Goal: Task Accomplishment & Management: Complete application form

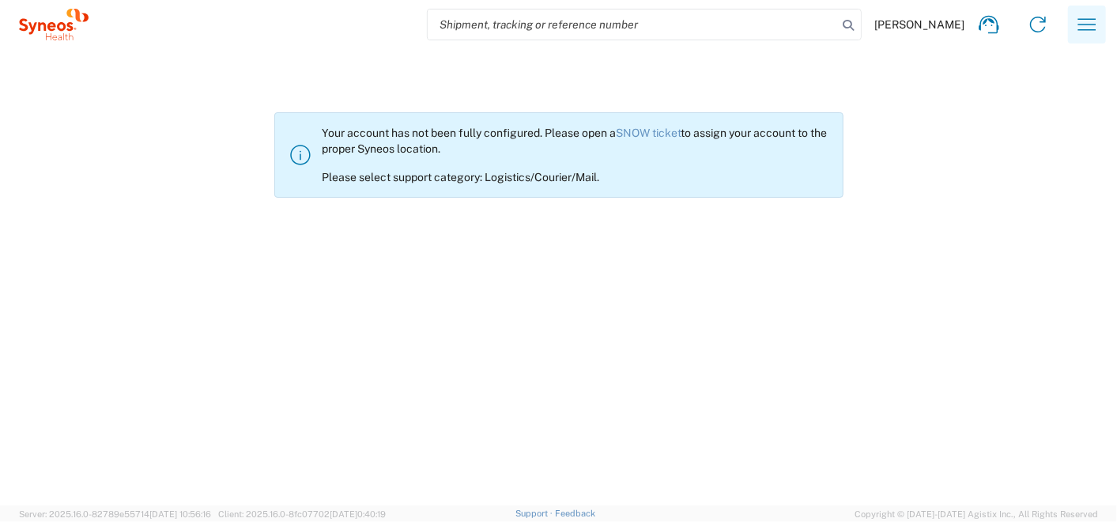
click at [1095, 20] on icon "button" at bounding box center [1086, 24] width 25 height 25
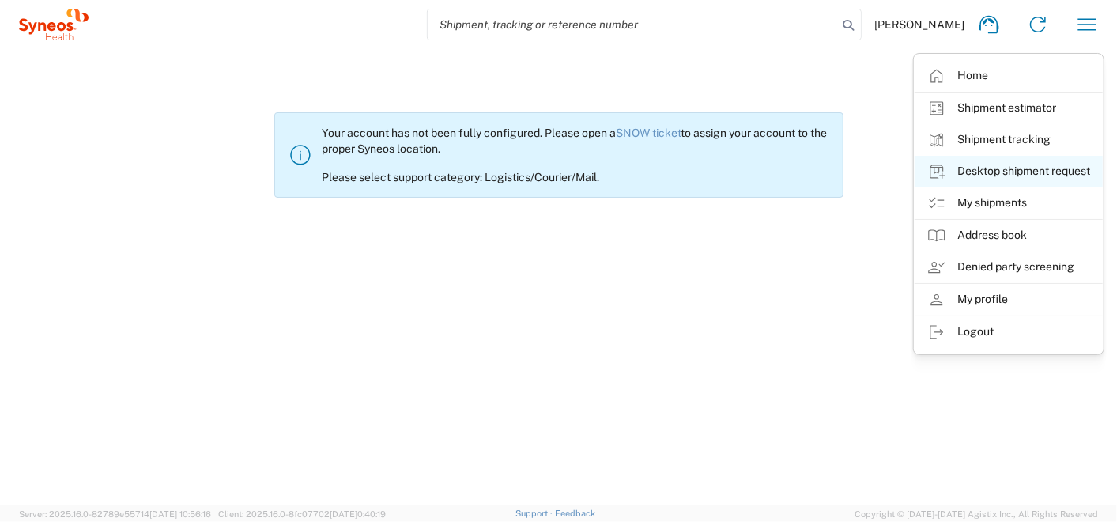
click at [1001, 162] on link "Desktop shipment request" at bounding box center [1009, 172] width 188 height 32
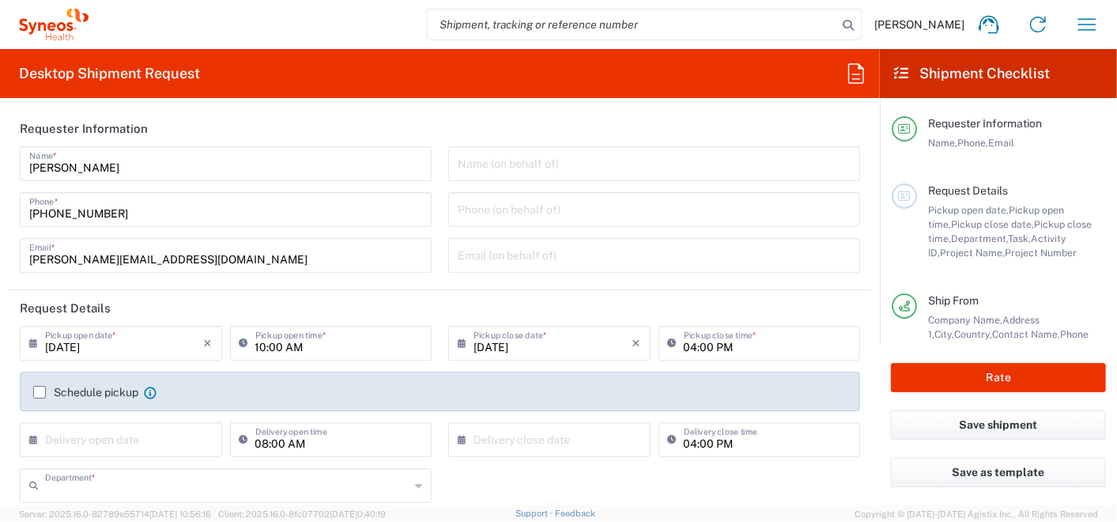
type input "3235"
type input "Misto Kyiv"
type input "Ukraine"
type input "Syneos Health Ukraine, LLC"
drag, startPoint x: 501, startPoint y: 163, endPoint x: 490, endPoint y: 159, distance: 11.8
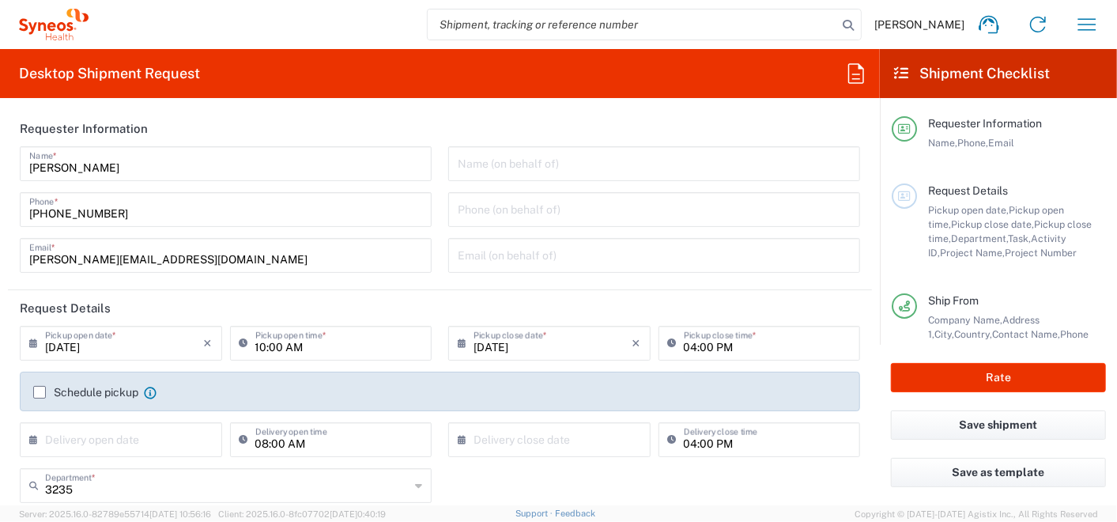
click at [501, 164] on input "text" at bounding box center [654, 163] width 393 height 28
click at [402, 122] on header "Requester Information" at bounding box center [440, 129] width 864 height 36
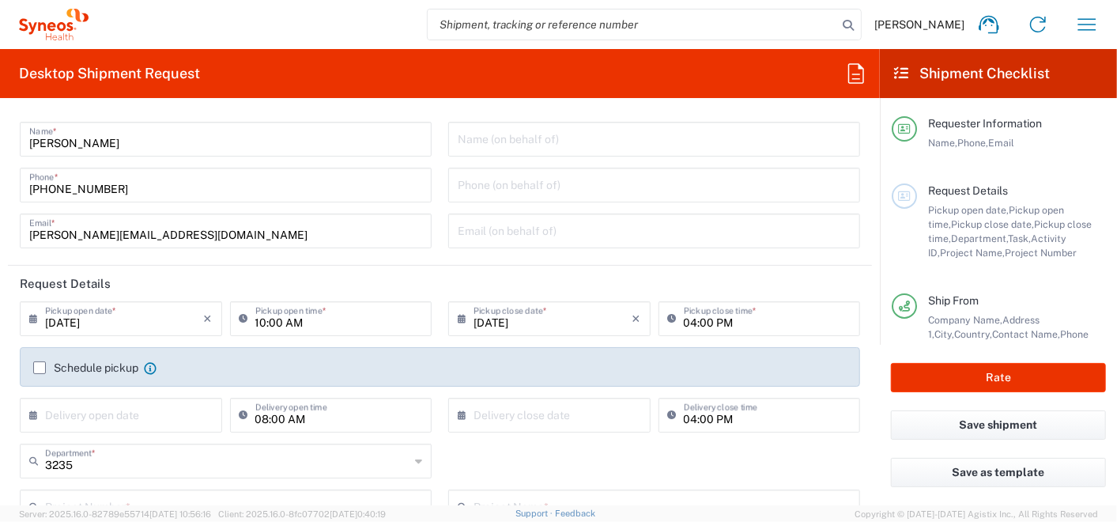
scroll to position [88, 0]
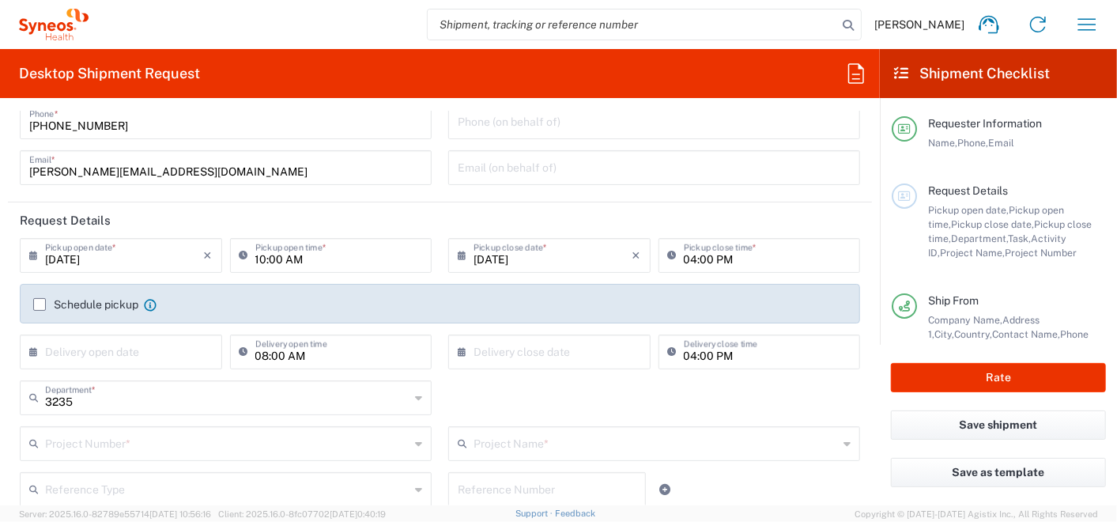
click at [123, 258] on input "08/12/2025" at bounding box center [124, 254] width 159 height 28
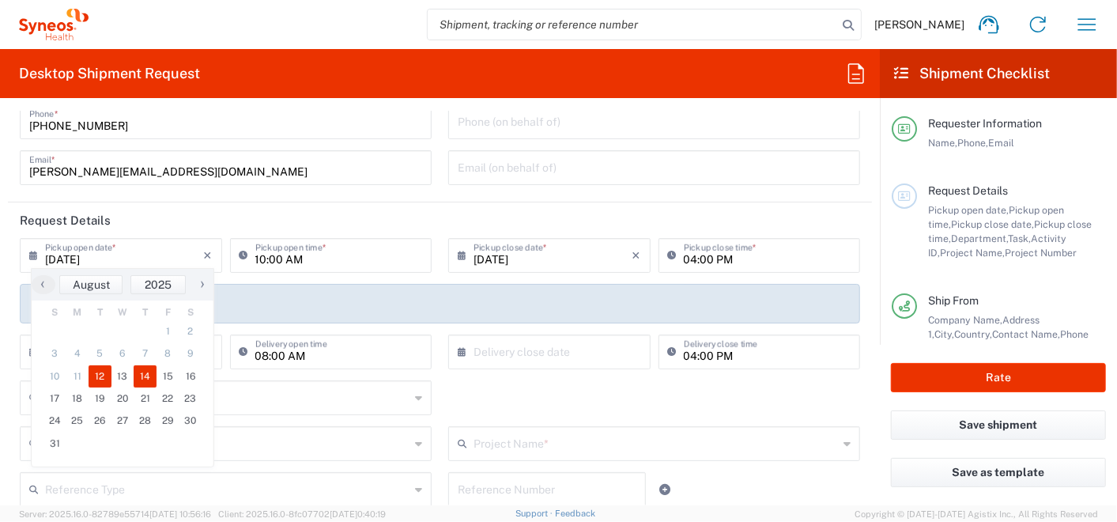
drag, startPoint x: 126, startPoint y: 379, endPoint x: 147, endPoint y: 376, distance: 20.7
click at [147, 376] on tr "10 11 12 13 14 15 16" at bounding box center [122, 376] width 158 height 22
click at [147, 376] on span "14" at bounding box center [145, 376] width 23 height 22
type input "08/14/2025"
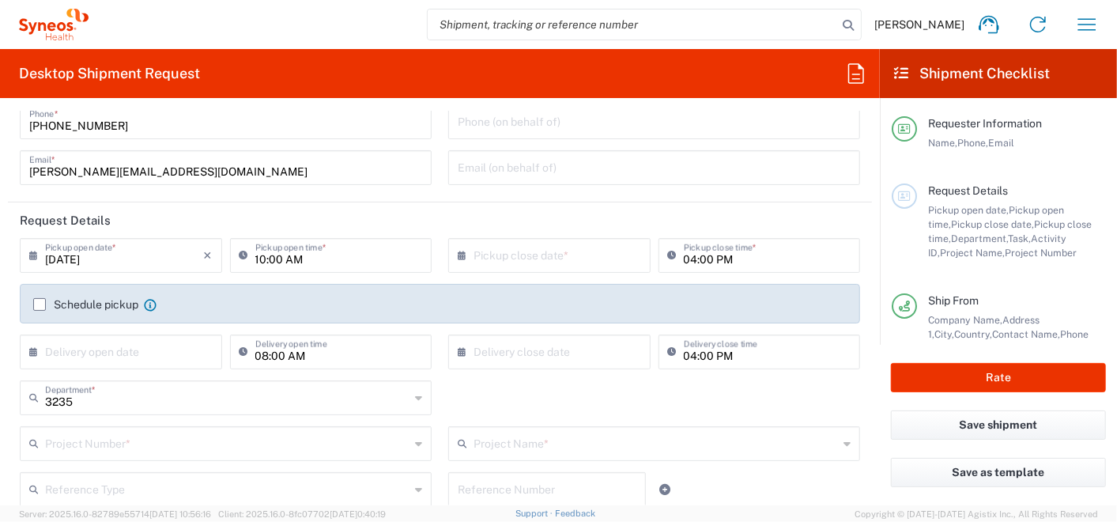
click at [603, 261] on input "text" at bounding box center [553, 254] width 159 height 28
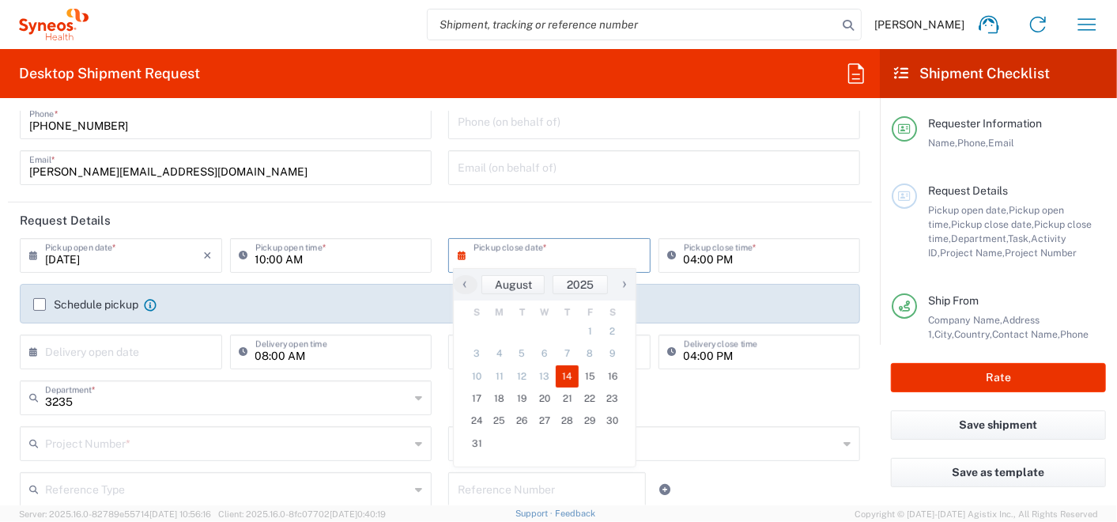
click at [572, 373] on span "14" at bounding box center [567, 376] width 23 height 22
type input "08/14/2025"
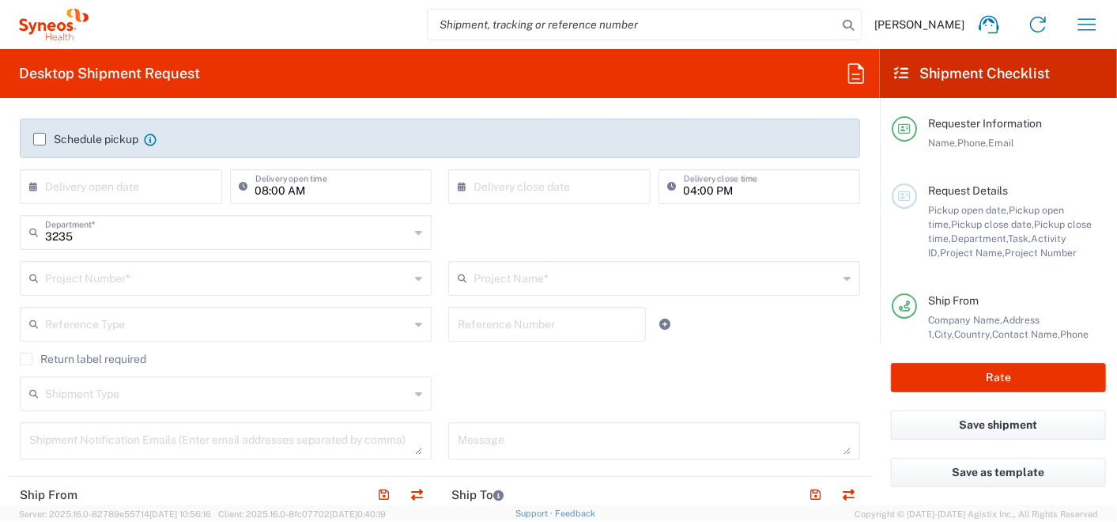
scroll to position [263, 0]
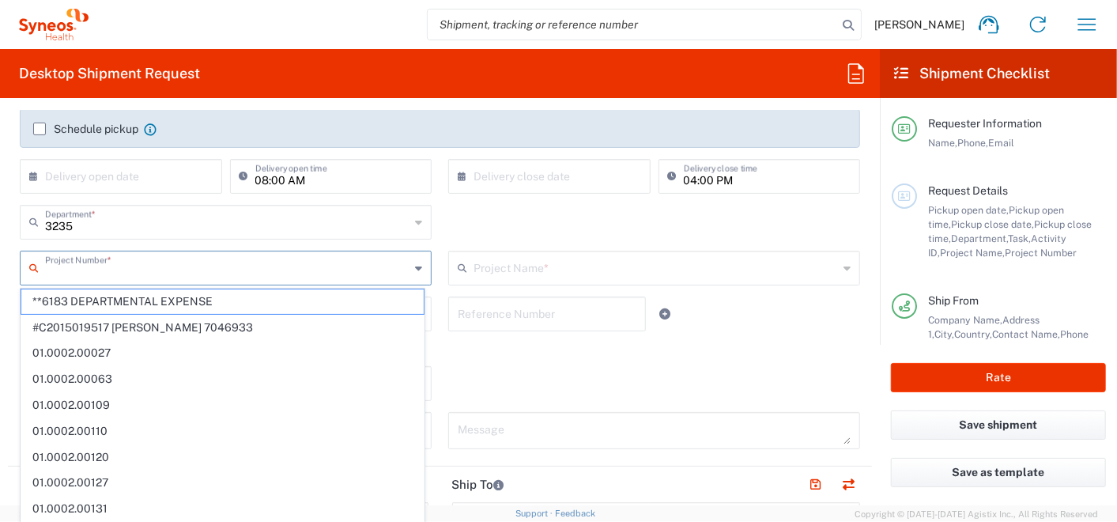
click at [226, 270] on input "text" at bounding box center [227, 267] width 364 height 28
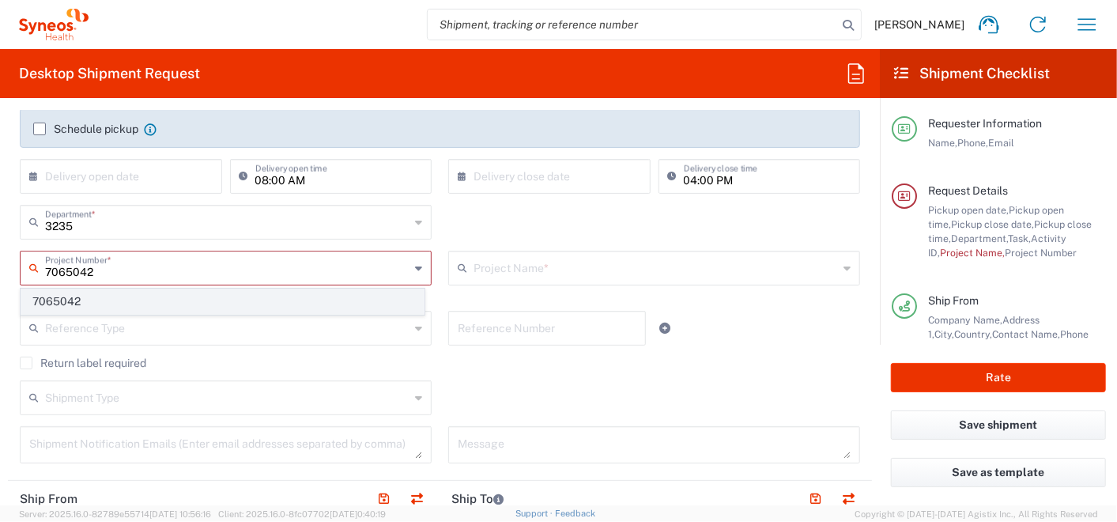
type input "7065042"
click at [76, 301] on span "7065042" at bounding box center [222, 301] width 402 height 25
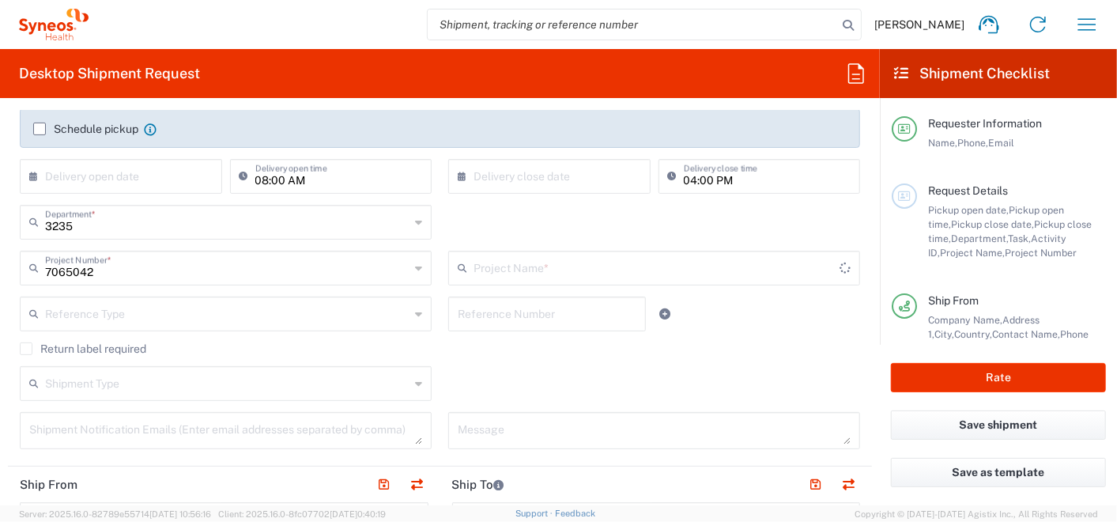
type input "7065042  Qilu Pharmaceutica"
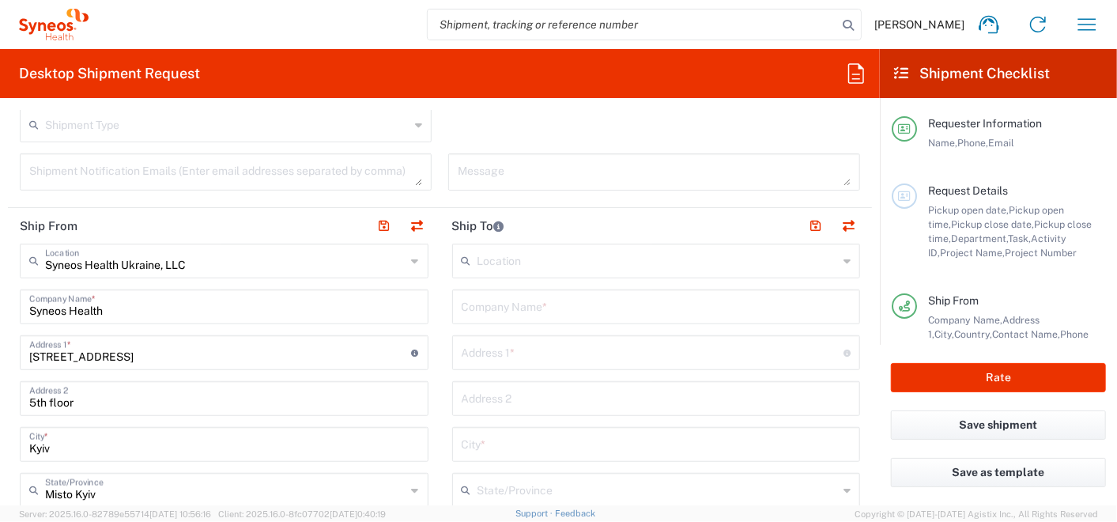
scroll to position [526, 0]
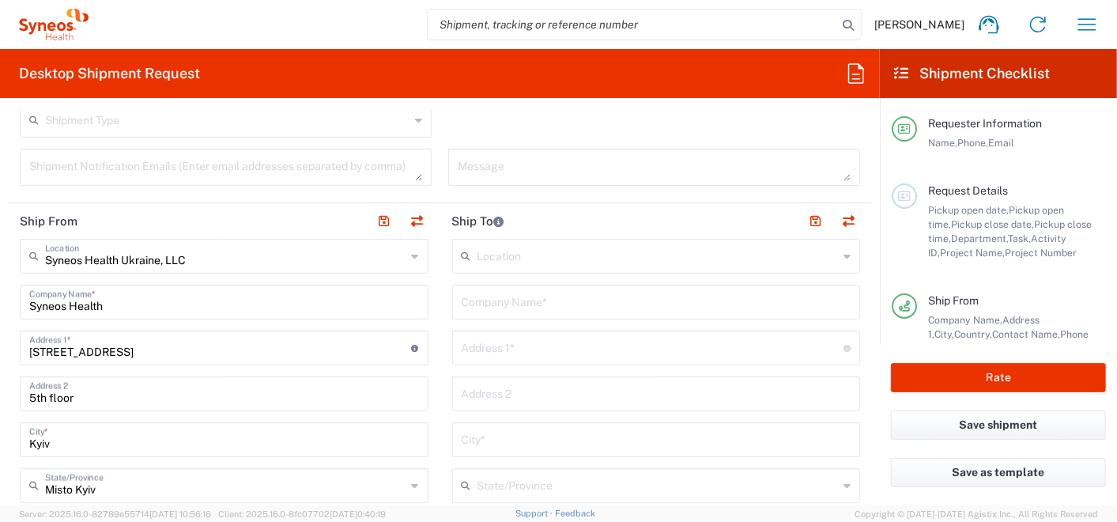
click at [528, 251] on input "text" at bounding box center [657, 255] width 361 height 28
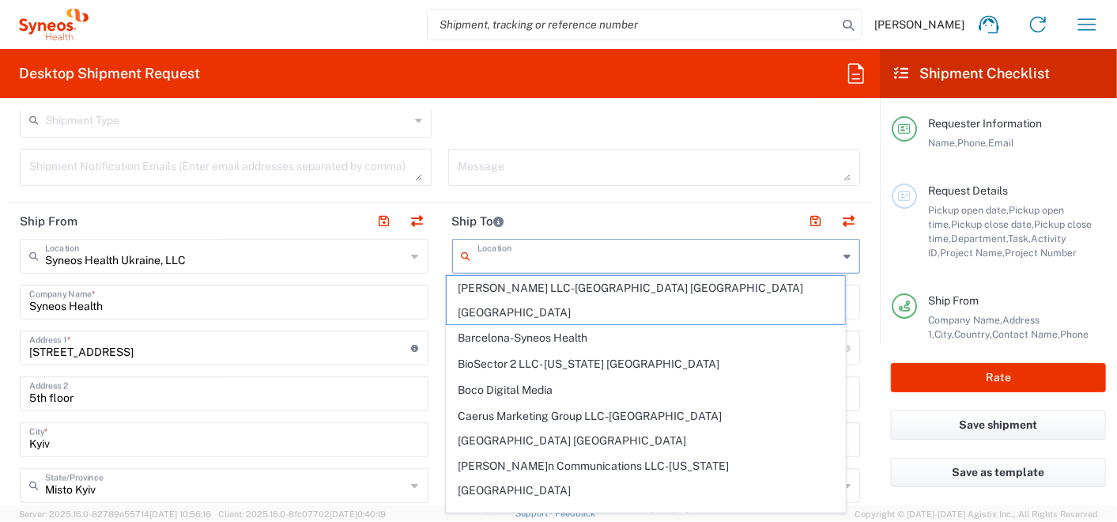
click at [552, 203] on header "Ship To" at bounding box center [656, 221] width 432 height 36
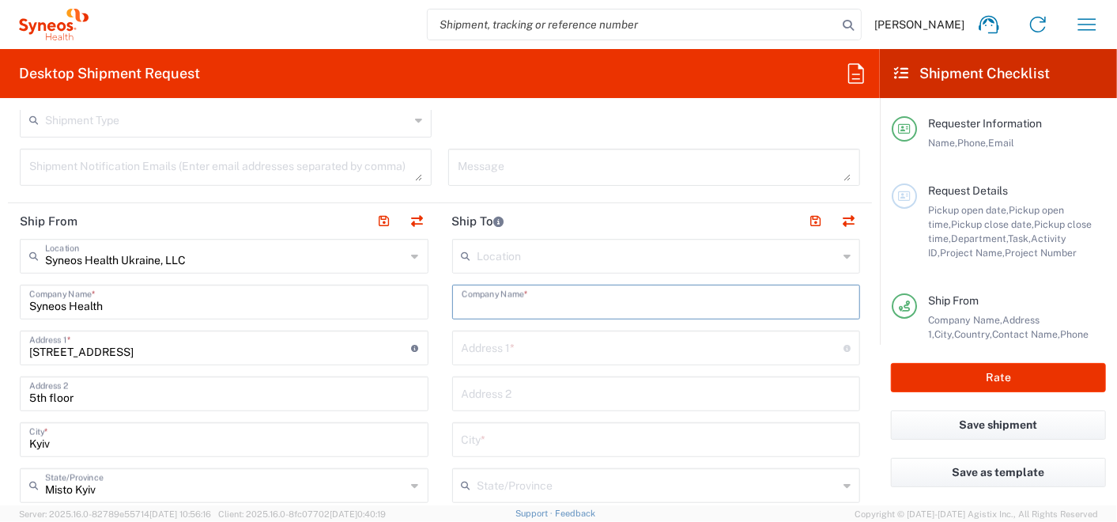
click at [523, 305] on input "text" at bounding box center [657, 301] width 390 height 28
type input "МЛ "Діла""
click at [593, 339] on input "text" at bounding box center [653, 347] width 383 height 28
type input "Т"
type input "Пр"
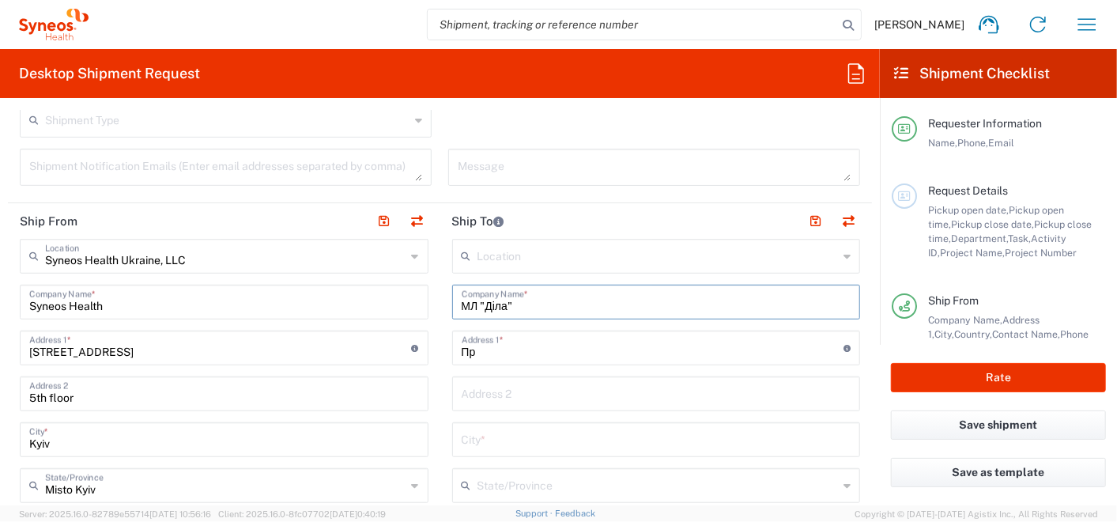
drag, startPoint x: 530, startPoint y: 306, endPoint x: 411, endPoint y: 304, distance: 118.6
type input "V"
type input "ML " Dila""
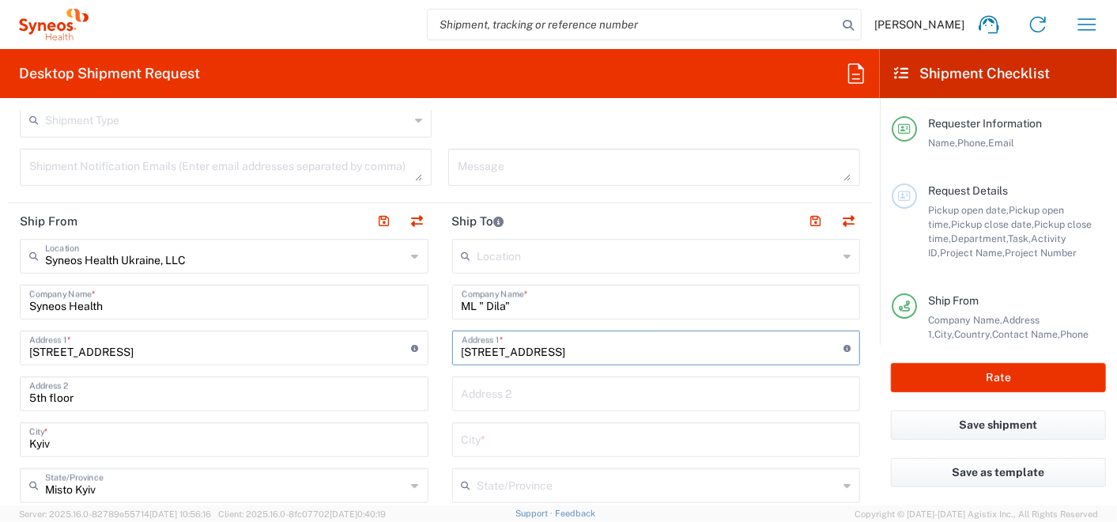
type input "Nauky Ave, 5"
click at [489, 425] on input "text" at bounding box center [657, 439] width 390 height 28
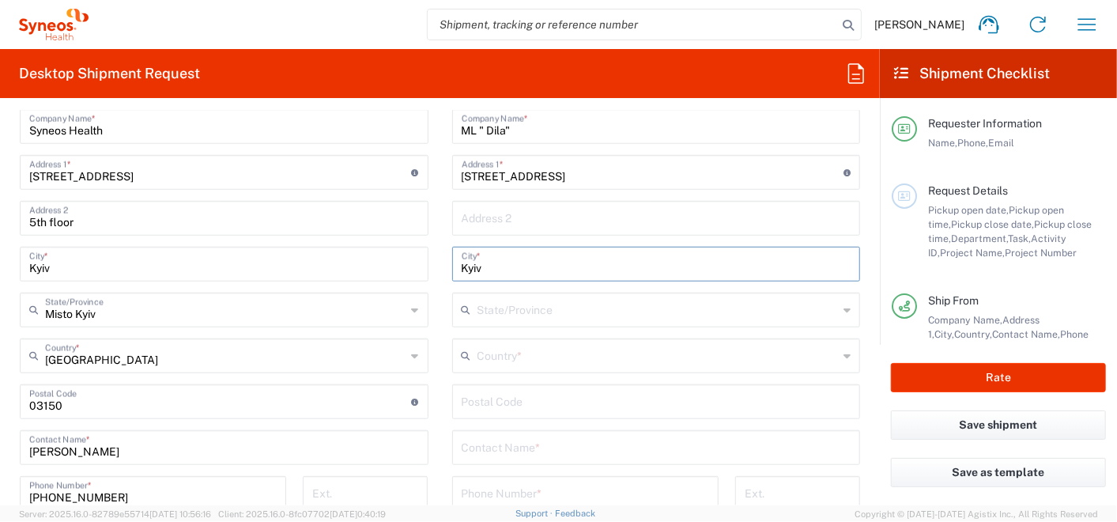
scroll to position [702, 0]
type input "Kyiv"
click at [489, 349] on input "text" at bounding box center [657, 355] width 361 height 28
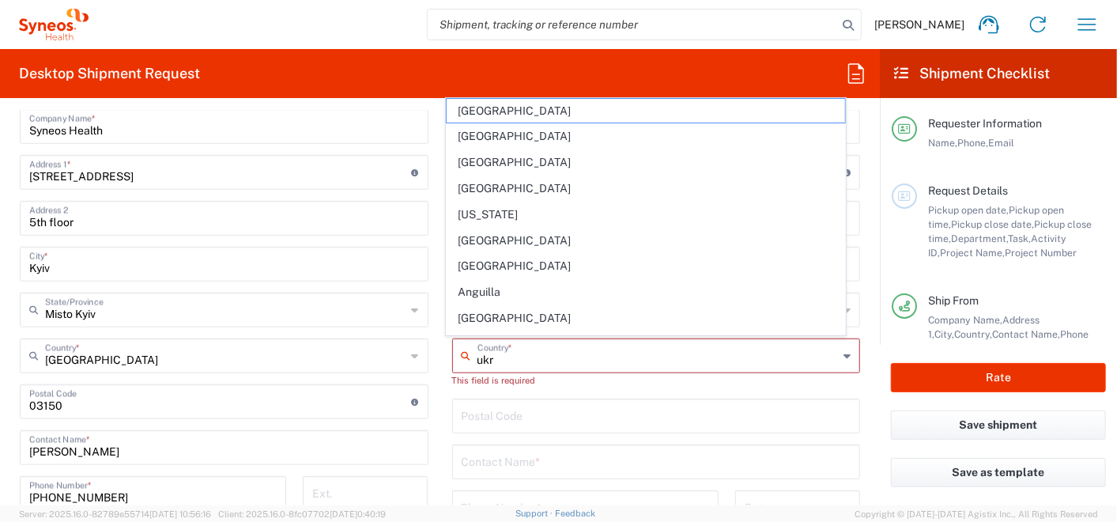
click at [489, 349] on input "ukr" at bounding box center [657, 355] width 361 height 28
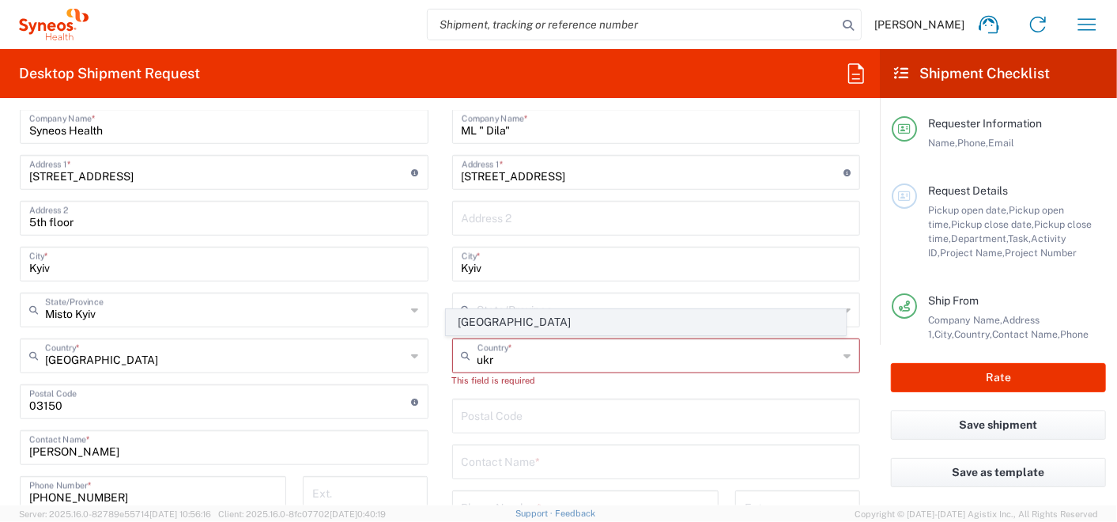
click at [478, 323] on span "Ukraine" at bounding box center [646, 322] width 398 height 25
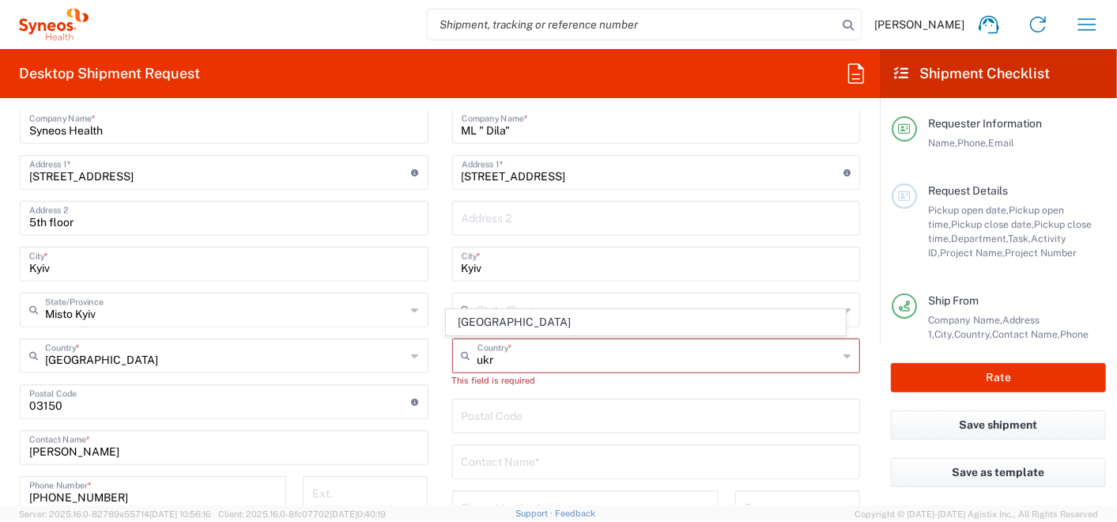
type input "Ukraine"
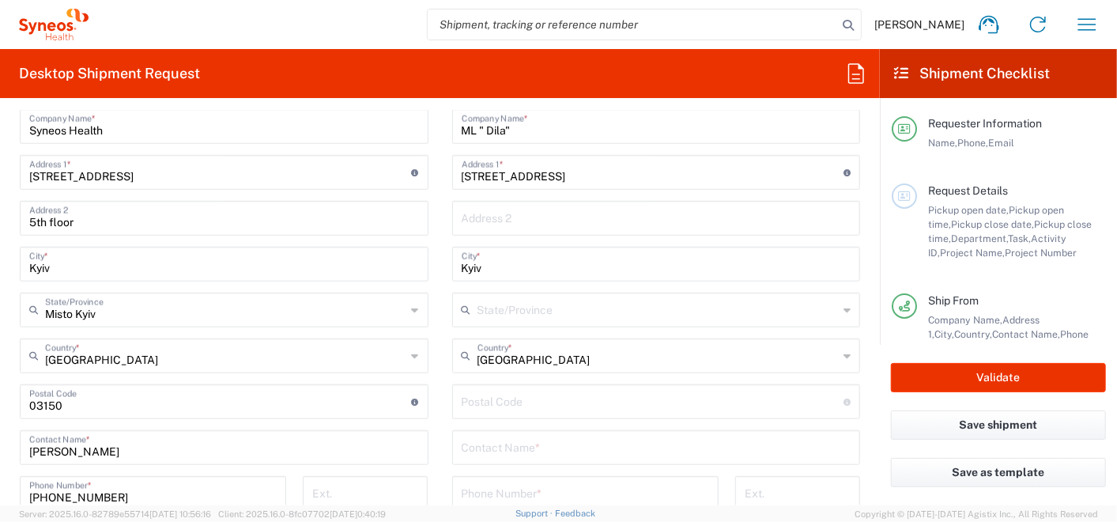
drag, startPoint x: 470, startPoint y: 398, endPoint x: 514, endPoint y: 405, distance: 44.7
click at [470, 398] on input "undefined" at bounding box center [653, 401] width 383 height 28
type input "03039"
click at [497, 444] on input "text" at bounding box center [657, 446] width 390 height 28
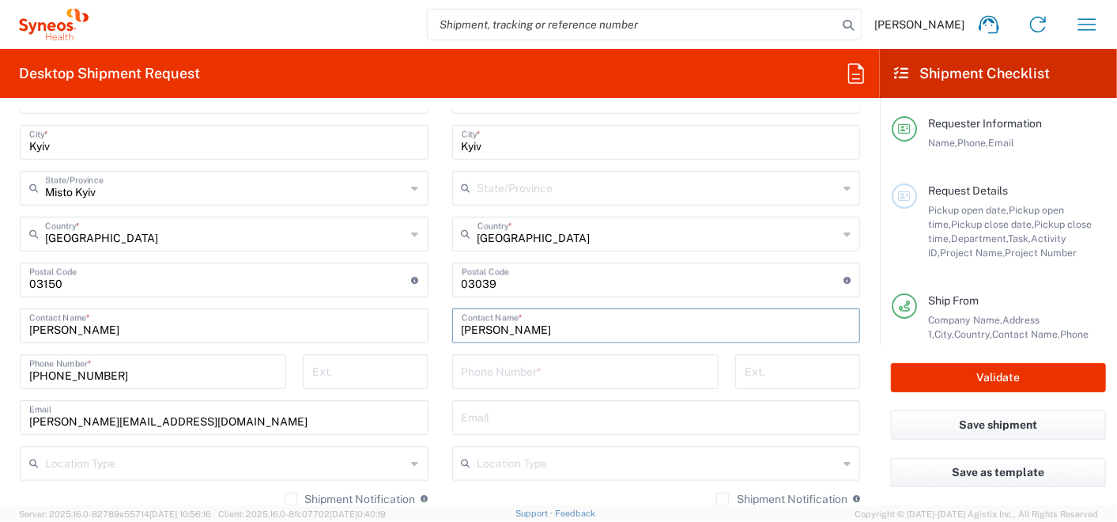
scroll to position [878, 0]
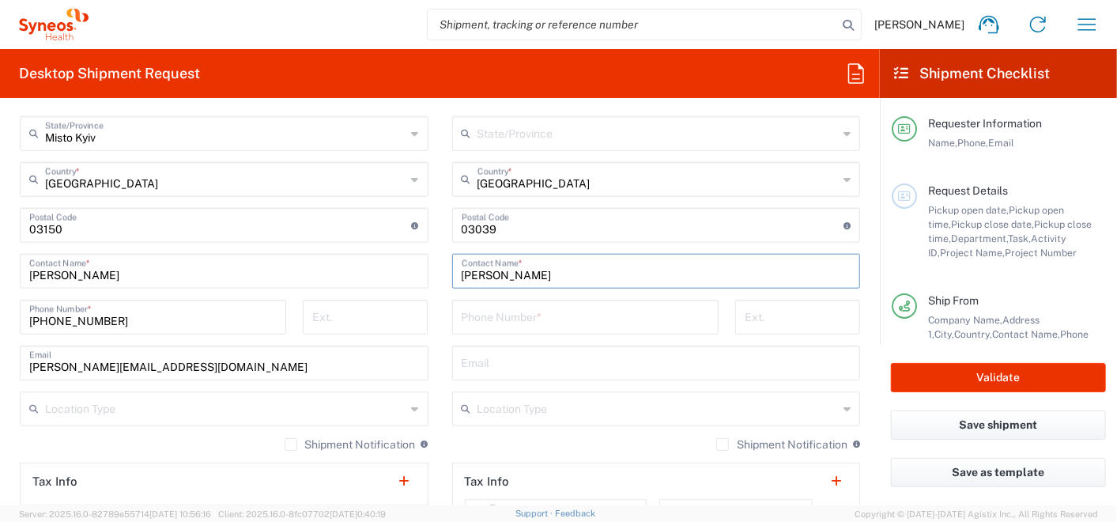
type input "Lidia Homeniuk"
click at [478, 316] on input "tel" at bounding box center [585, 316] width 247 height 28
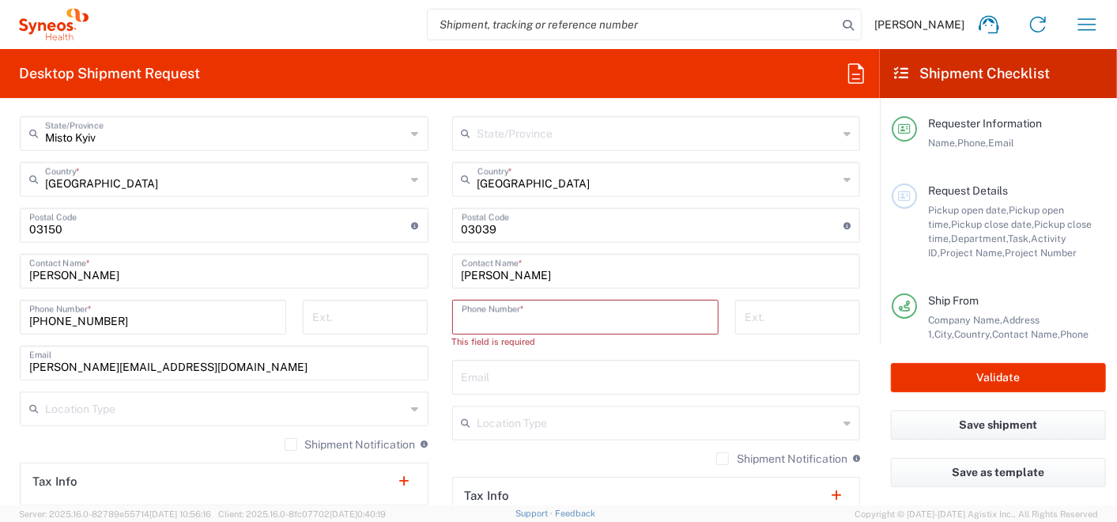
paste input "38 067 465 62 14"
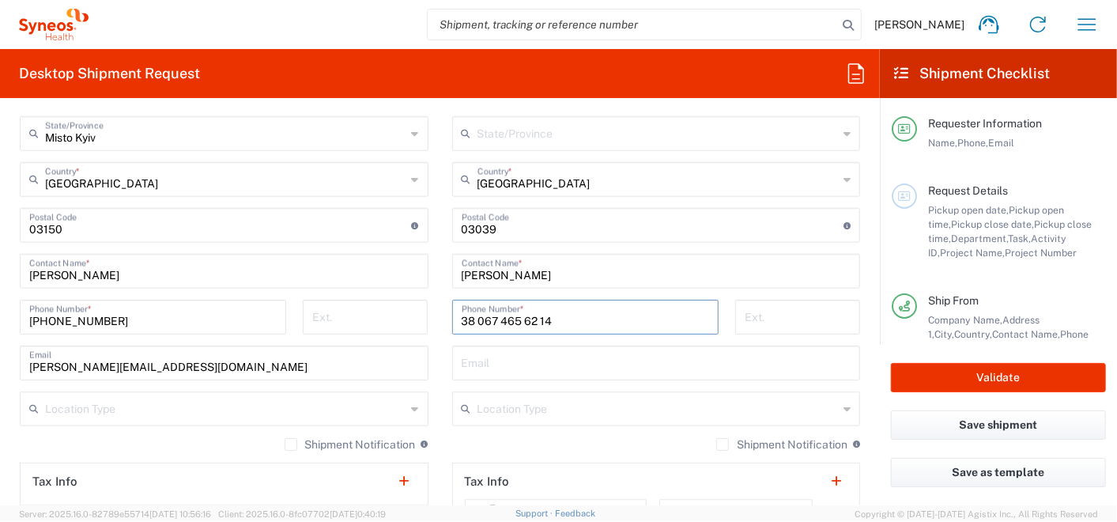
drag, startPoint x: 456, startPoint y: 319, endPoint x: 709, endPoint y: 360, distance: 256.4
click at [462, 319] on input "38 067 465 62 14" at bounding box center [585, 316] width 247 height 28
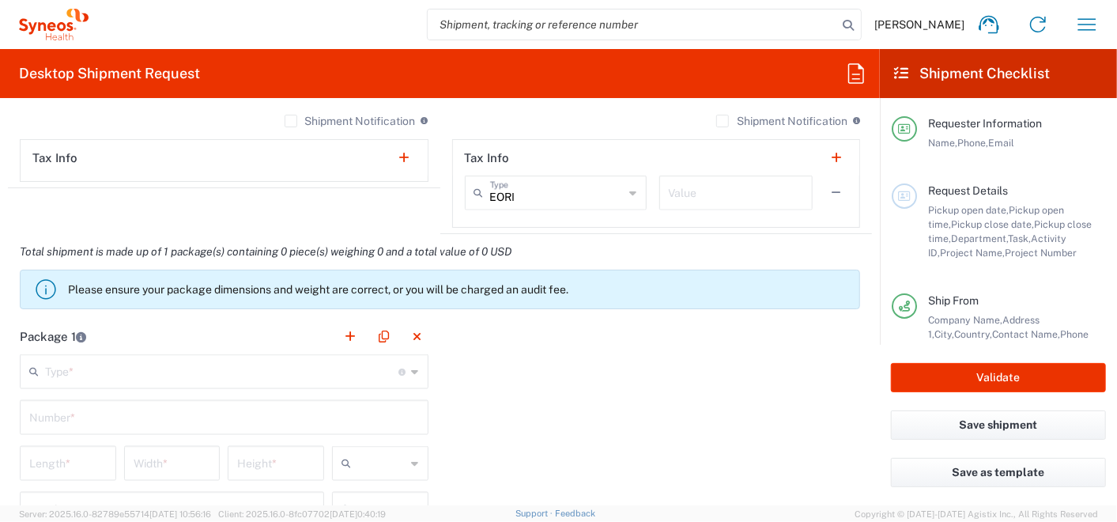
scroll to position [1229, 0]
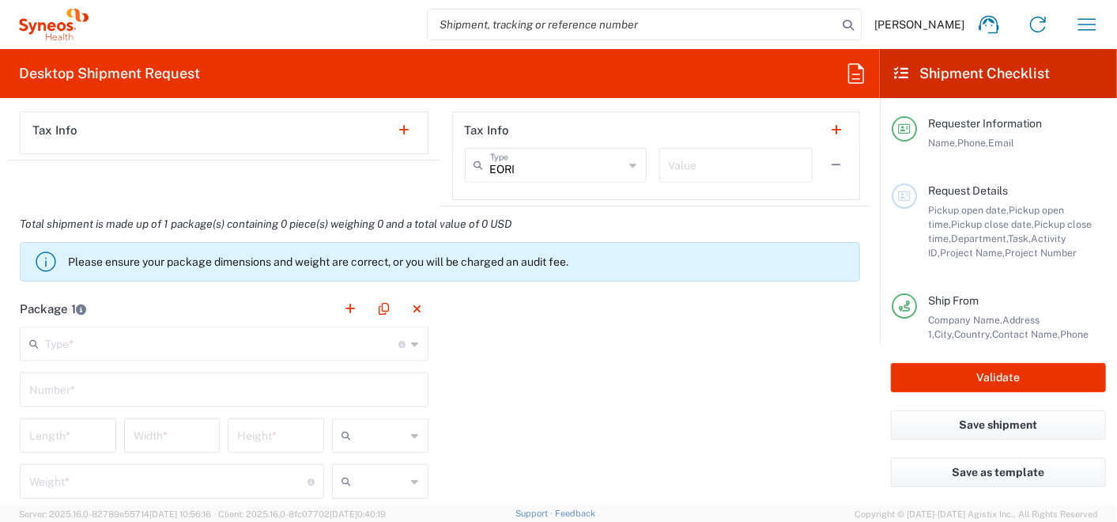
type input "+38 067 465 62 14"
click at [230, 343] on input "text" at bounding box center [222, 343] width 354 height 28
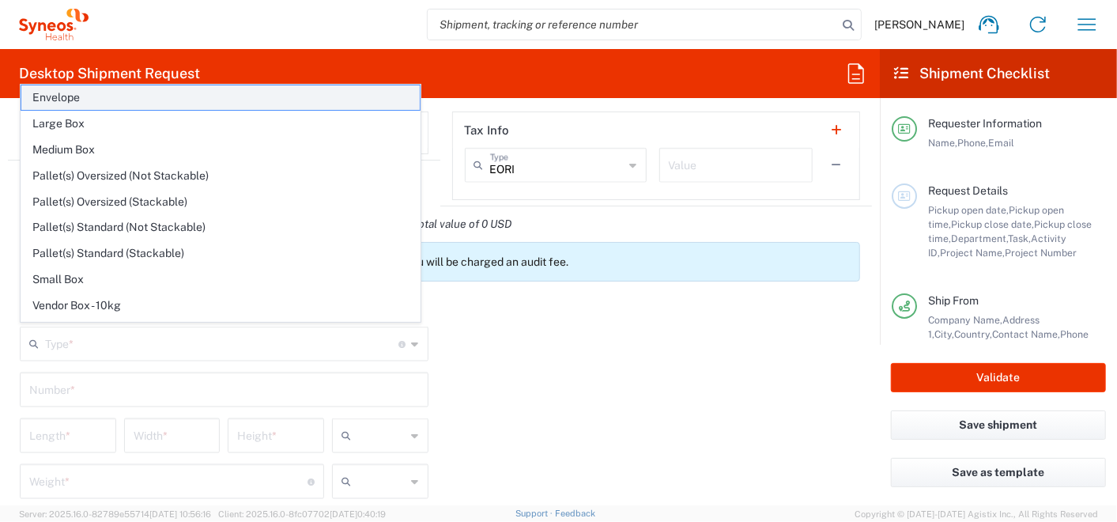
click at [76, 99] on span "Envelope" at bounding box center [220, 97] width 398 height 25
type input "Envelope"
type input "1"
type input "9.5"
type input "12.5"
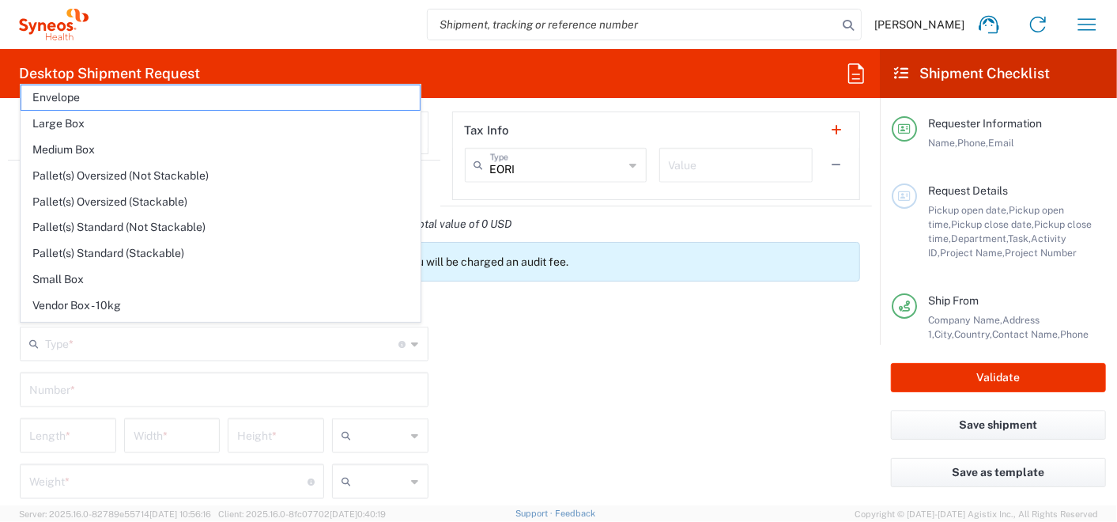
type input "0.25"
type input "in"
type input "0.45"
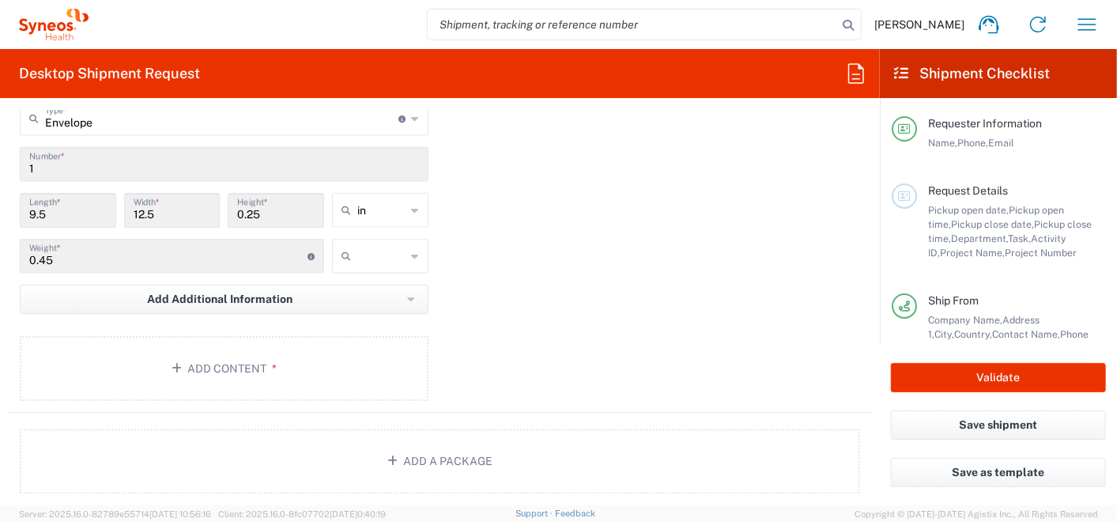
scroll to position [1492, 0]
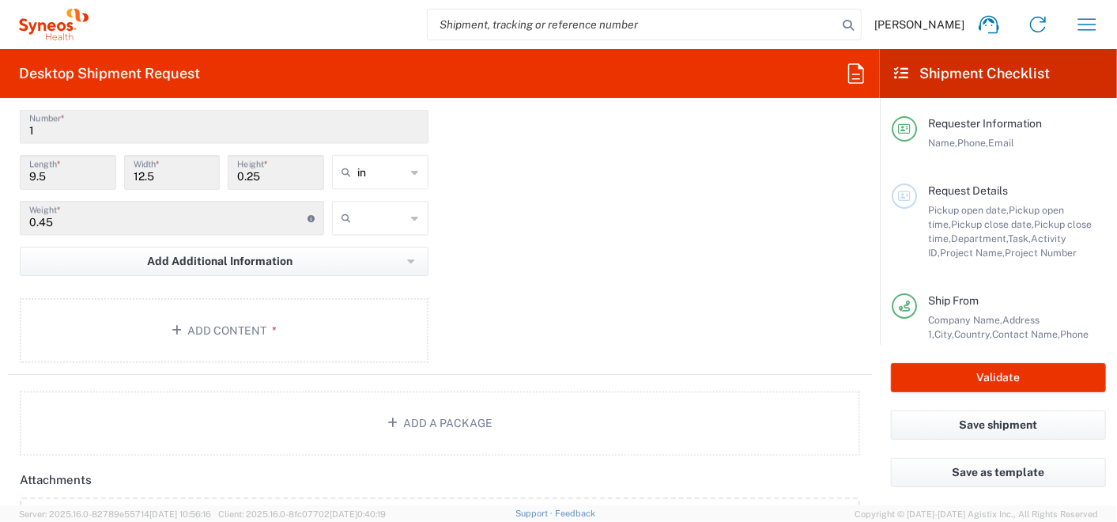
click at [352, 155] on div "in" at bounding box center [380, 172] width 96 height 35
click at [359, 223] on span "cm" at bounding box center [375, 229] width 92 height 25
type input "24.13"
type input "31.75"
type input "0.64"
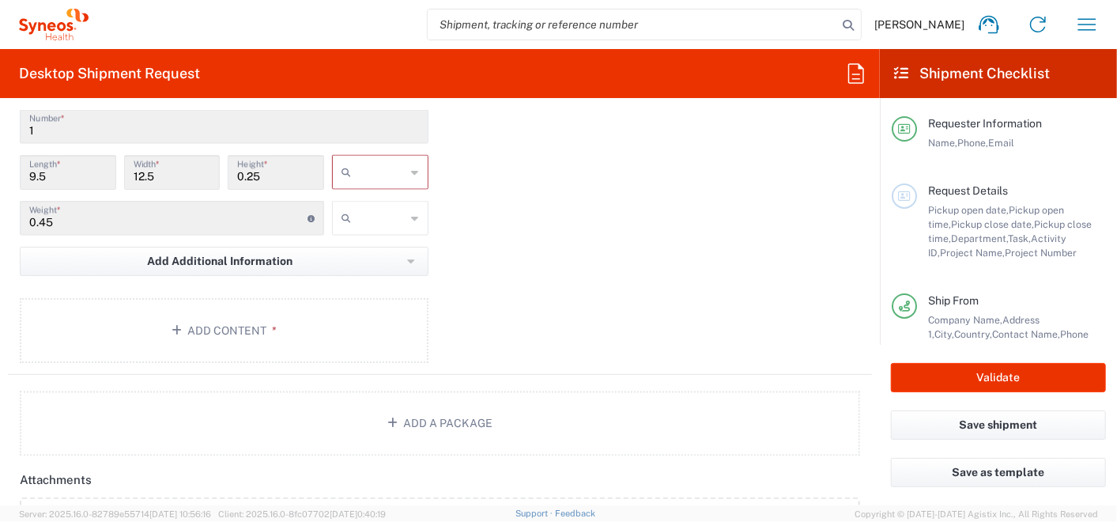
type input "cm"
click at [357, 217] on input "text" at bounding box center [381, 218] width 49 height 25
click at [352, 247] on span "kgs" at bounding box center [375, 248] width 92 height 25
type input "kgs"
click at [220, 316] on button "Add Content *" at bounding box center [224, 330] width 409 height 65
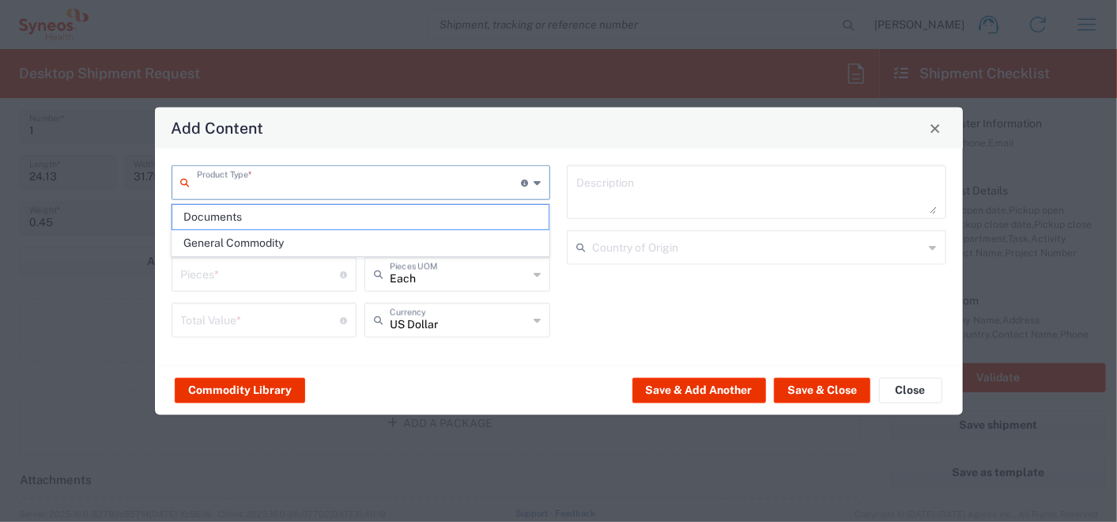
click at [221, 179] on input "text" at bounding box center [359, 182] width 325 height 28
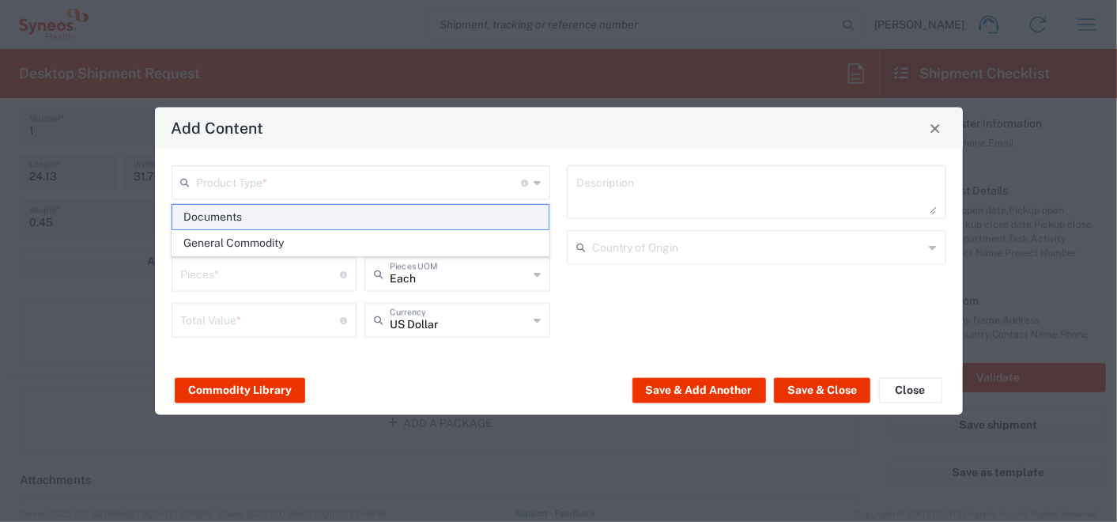
click at [221, 216] on span "Documents" at bounding box center [360, 217] width 376 height 25
type input "Documents"
type input "1"
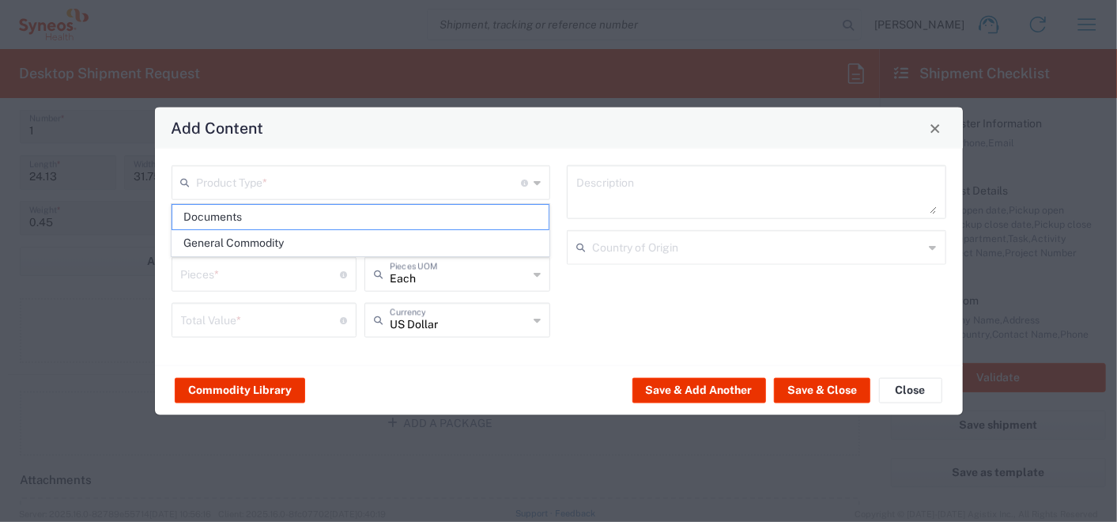
type textarea "Documents"
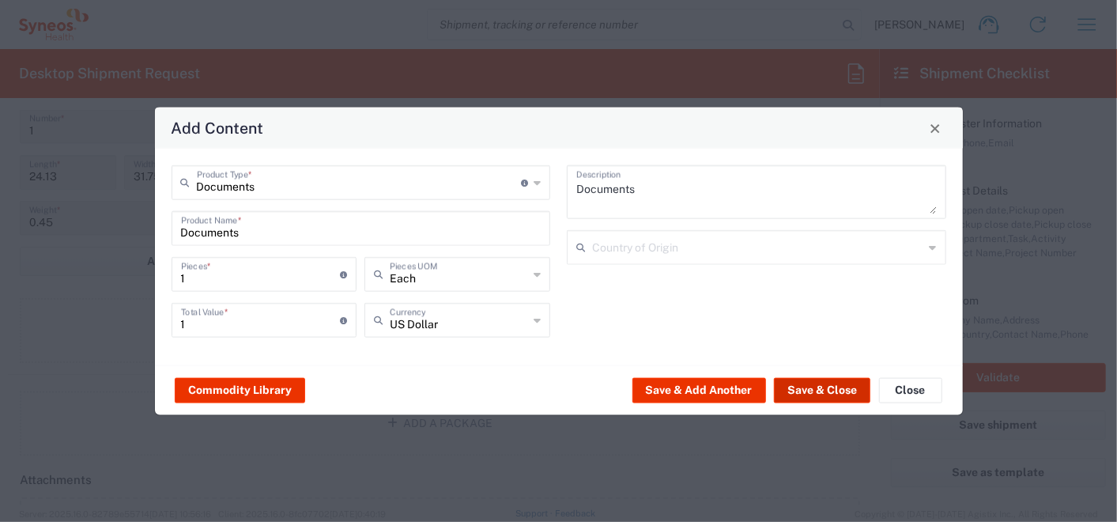
click at [836, 386] on button "Save & Close" at bounding box center [822, 389] width 96 height 25
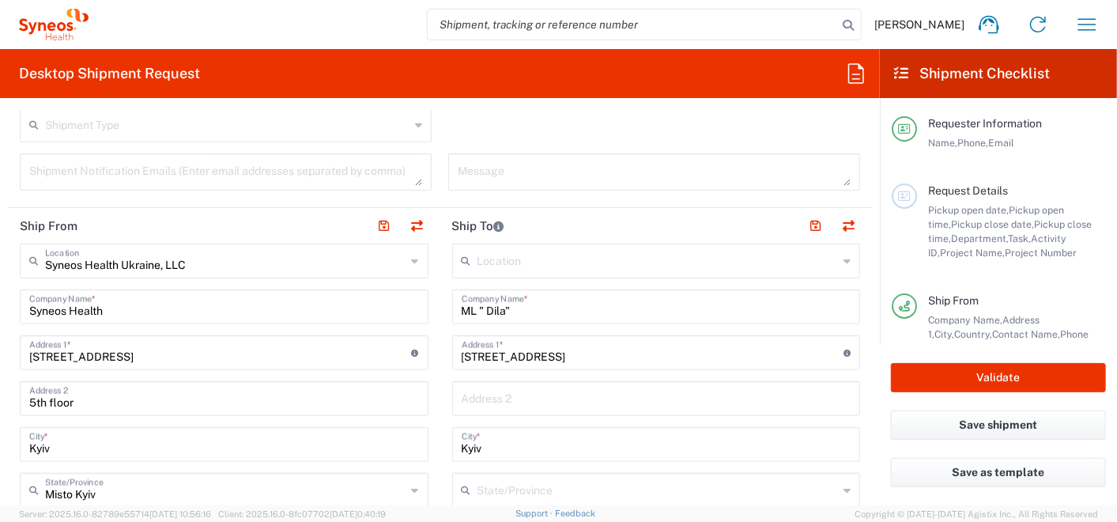
scroll to position [526, 0]
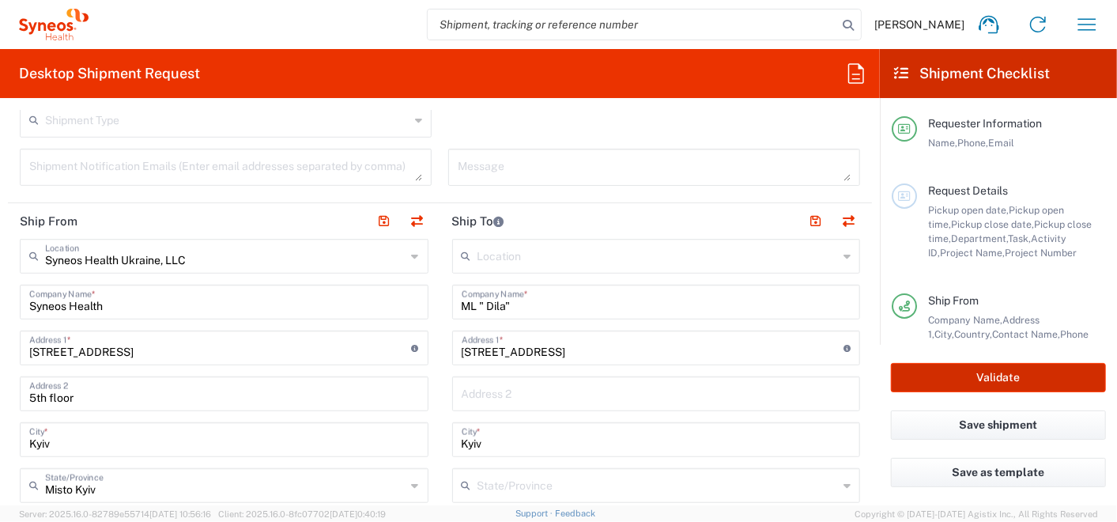
click at [926, 383] on button "Validate" at bounding box center [998, 377] width 215 height 29
type input "7065042"
